Goal: Task Accomplishment & Management: Manage account settings

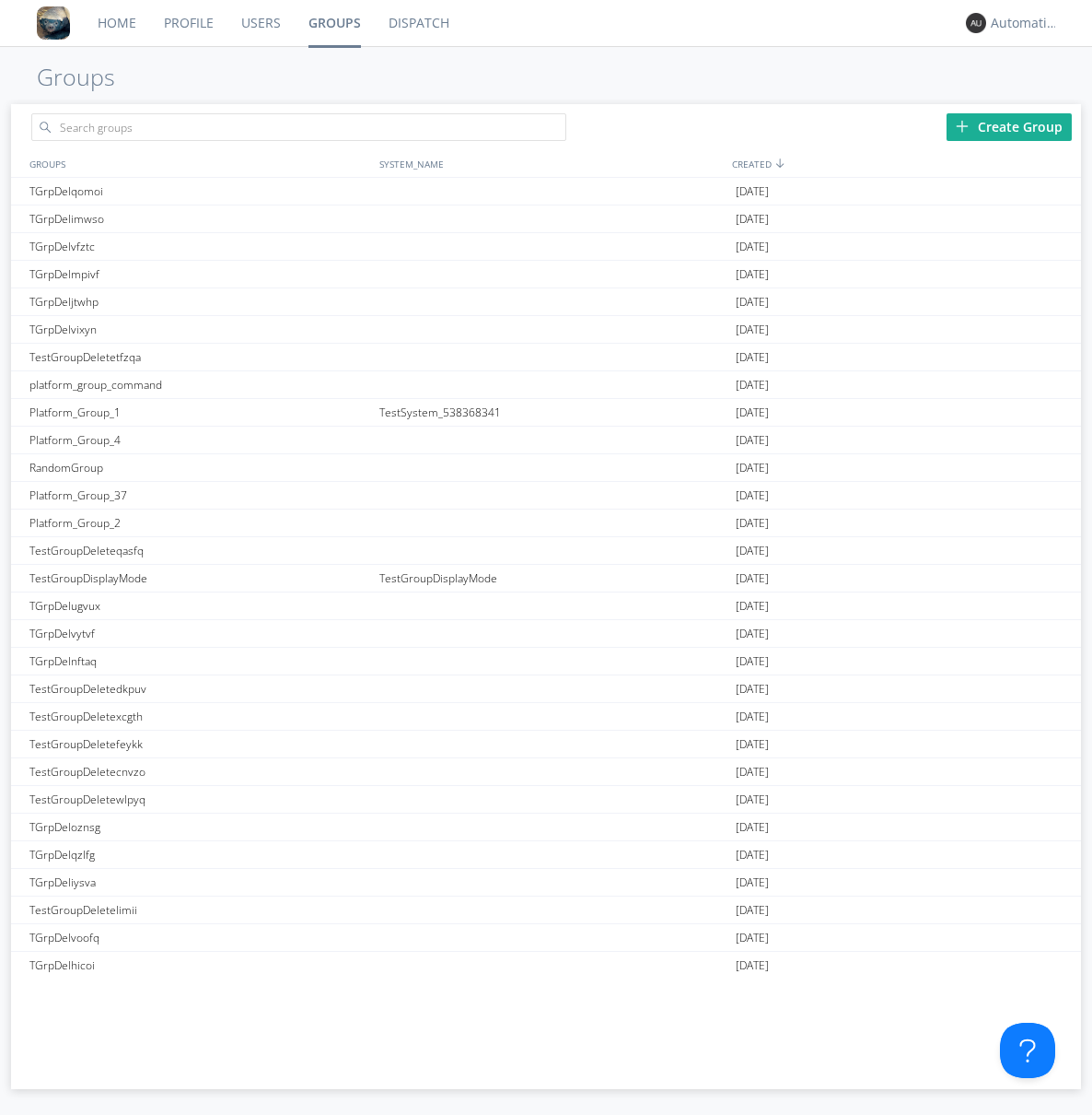
click at [1010, 126] on div "Create Group" at bounding box center [1010, 127] width 125 height 27
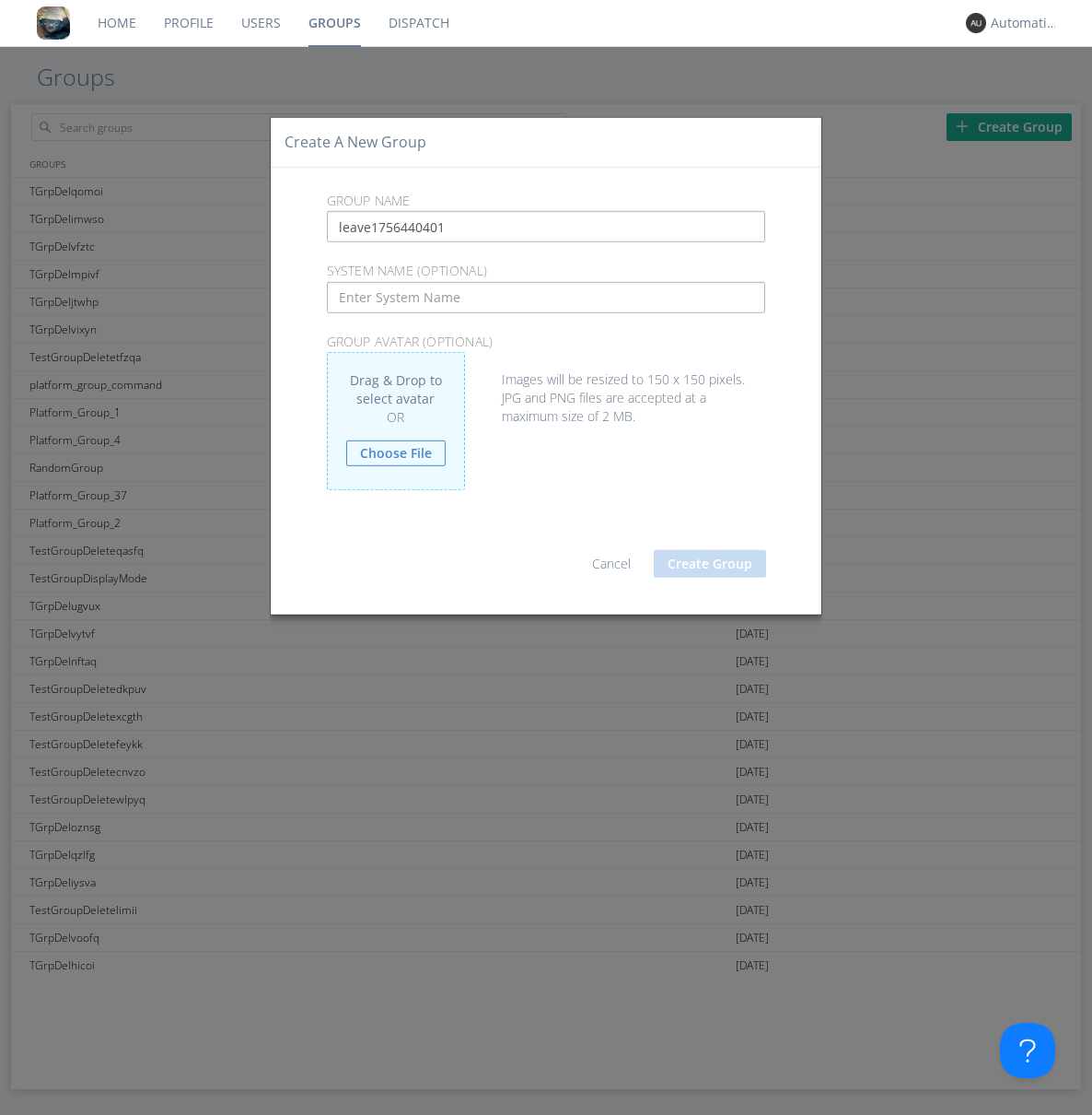
type input "leave1756440401"
click at [710, 563] on button "Create Group" at bounding box center [709, 564] width 113 height 27
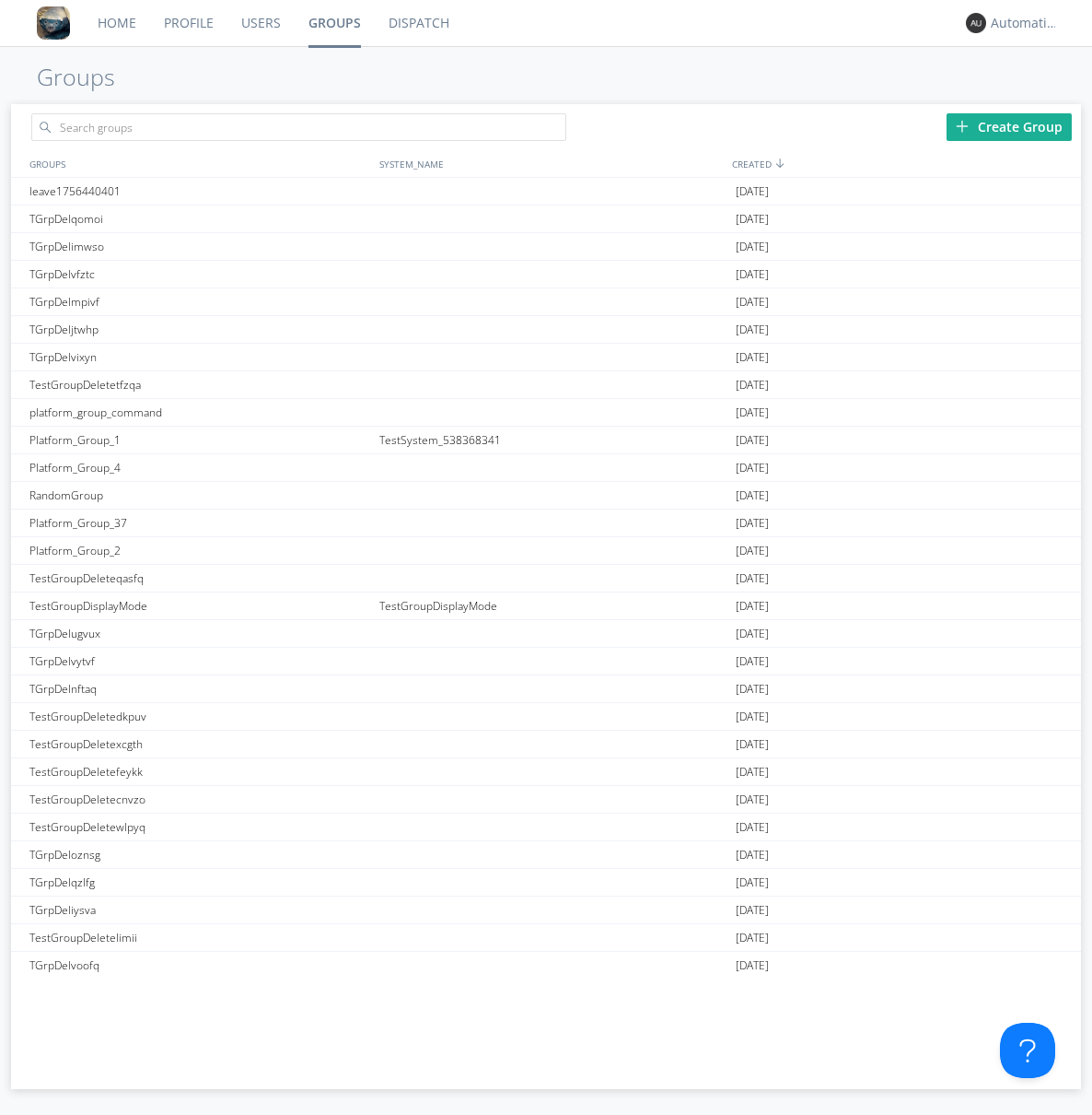
click at [334, 23] on link "Groups" at bounding box center [335, 23] width 80 height 46
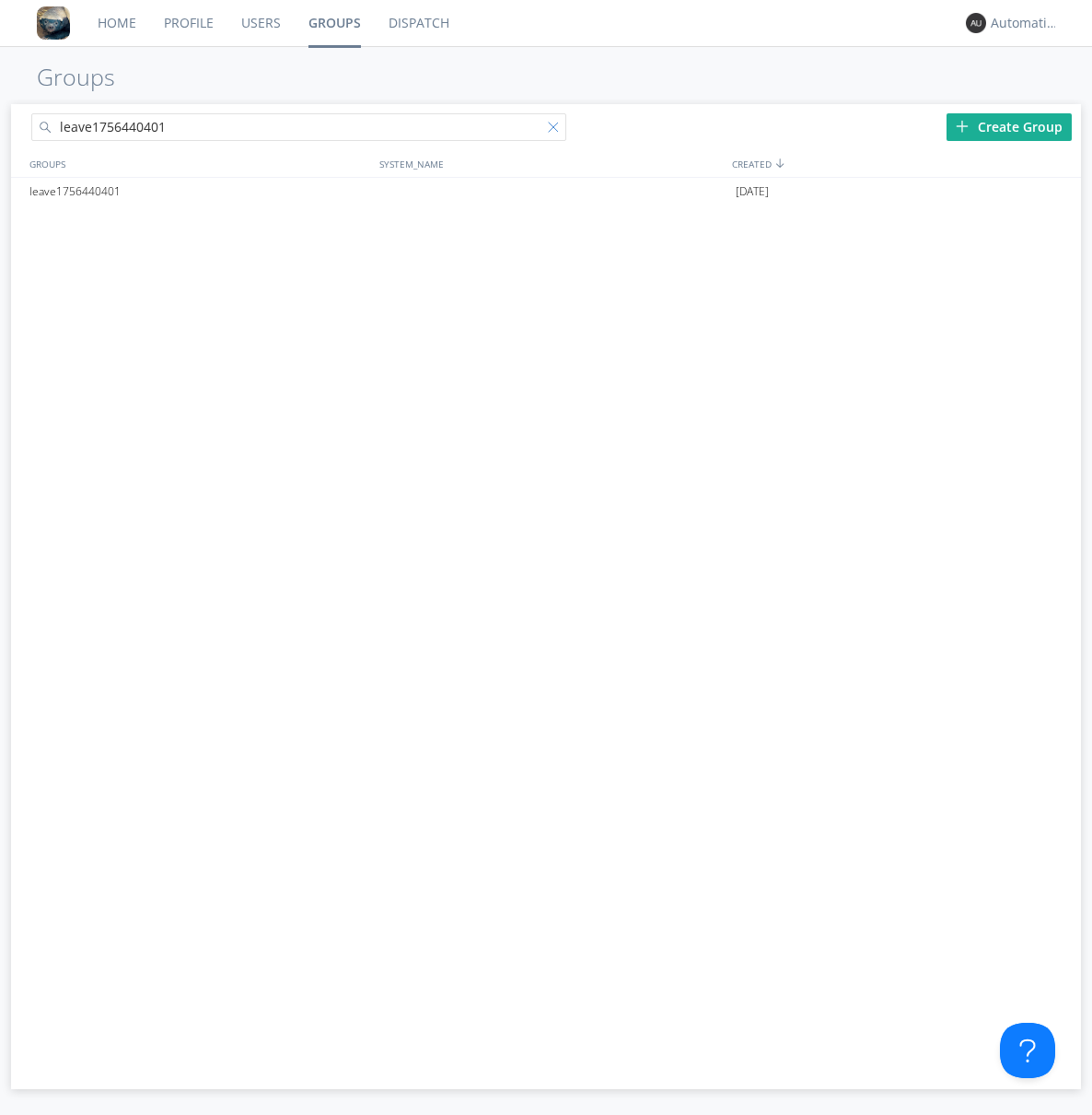
type input "leave1756440401"
click at [556, 130] on div at bounding box center [557, 130] width 19 height 19
type input "leave1756440401"
click at [200, 191] on div "leave1756440401" at bounding box center [200, 192] width 351 height 27
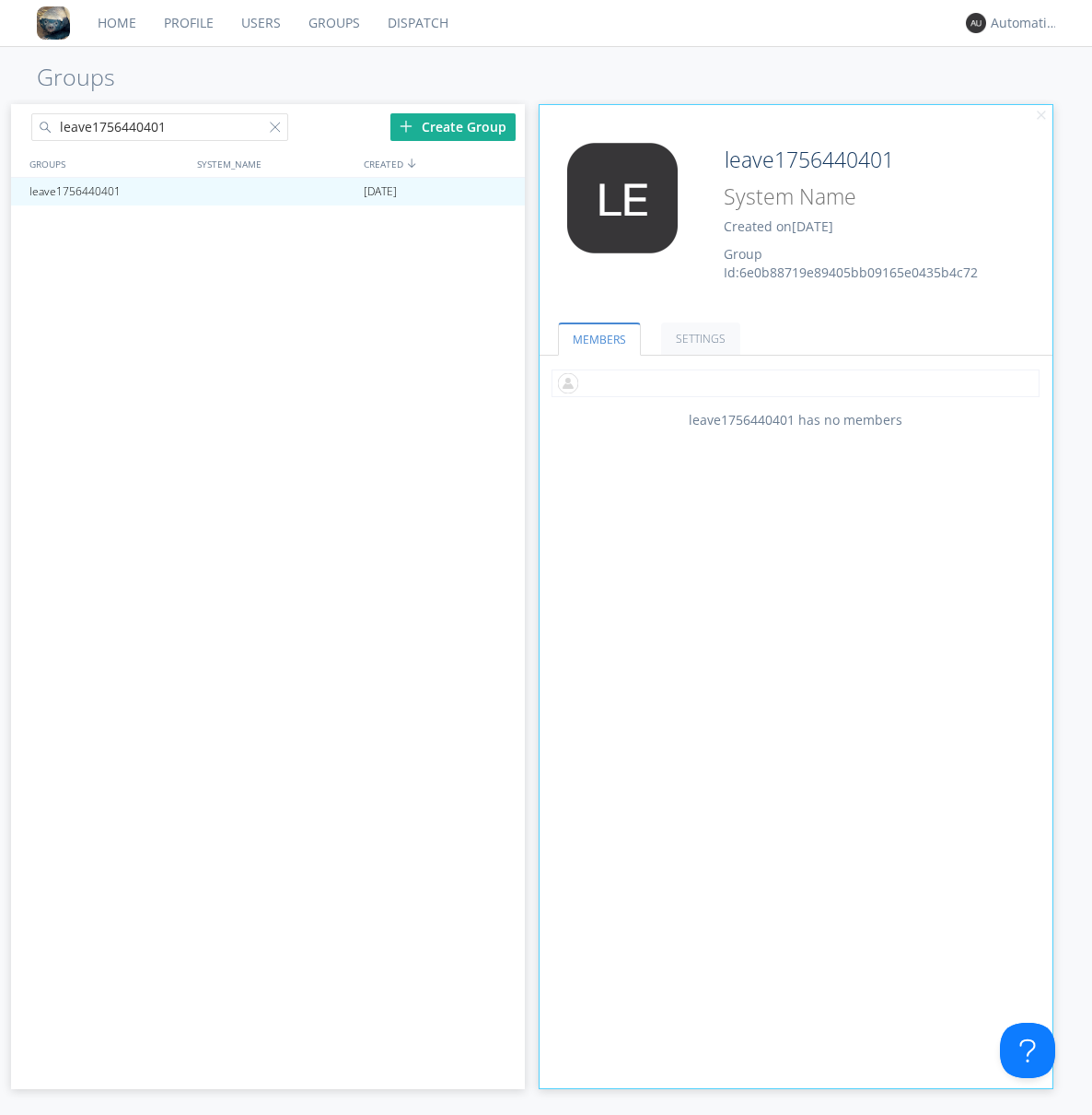
click at [796, 383] on input "text" at bounding box center [796, 383] width 488 height 27
type input "automation+0102"
click at [792, 383] on input "text" at bounding box center [796, 383] width 488 height 27
type input "automation+0103"
click at [792, 383] on input "text" at bounding box center [796, 383] width 488 height 27
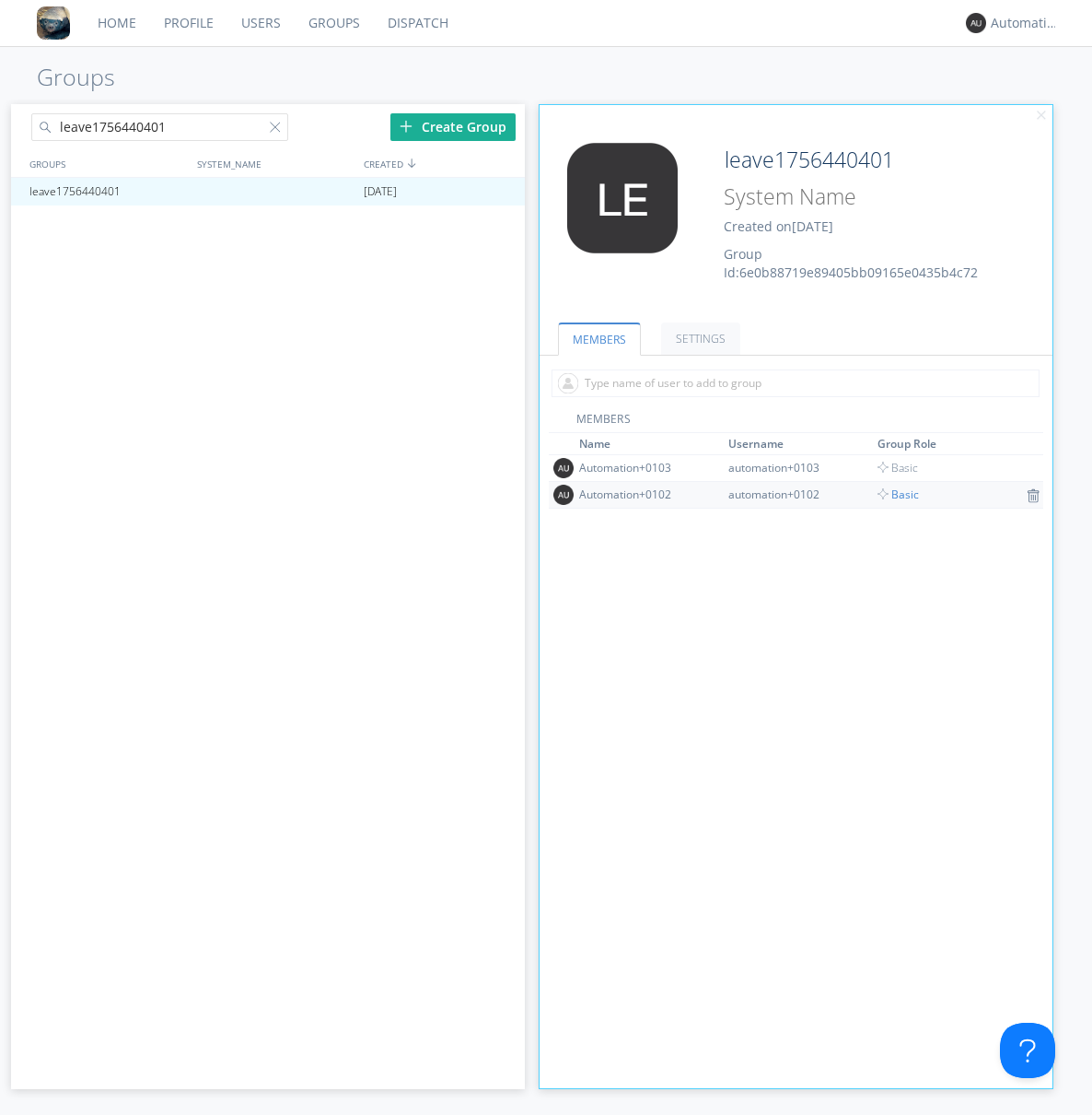
click at [891, 493] on span "Basic" at bounding box center [898, 494] width 41 height 16
click at [501, 192] on div at bounding box center [501, 191] width 19 height 15
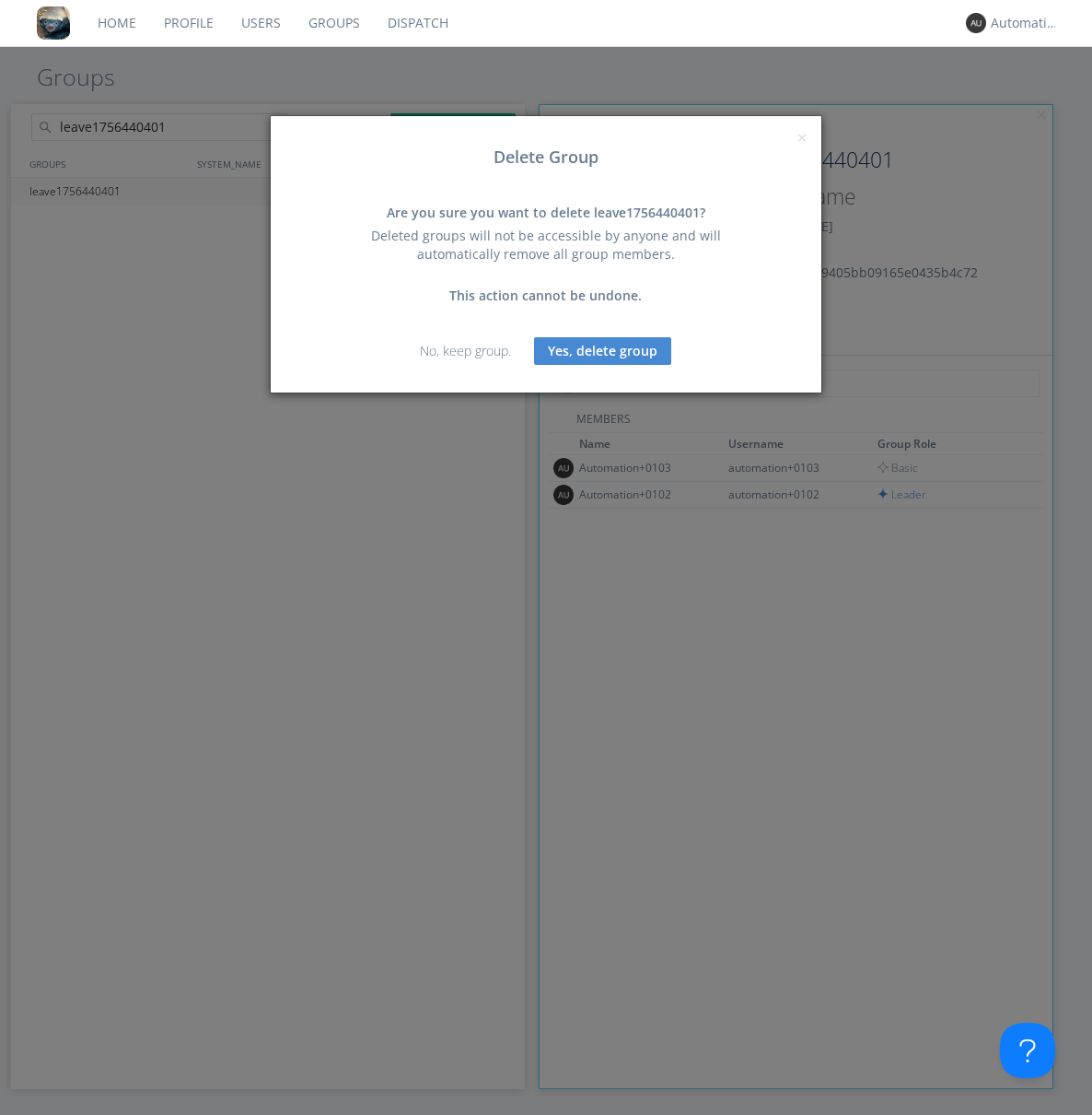
click at [603, 350] on button "Yes, delete group" at bounding box center [603, 350] width 137 height 27
